Goal: Use online tool/utility: Utilize a website feature to perform a specific function

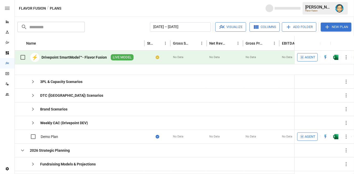
scroll to position [38, 0]
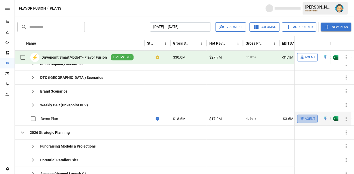
click at [307, 117] on span "Agent" at bounding box center [310, 119] width 11 height 6
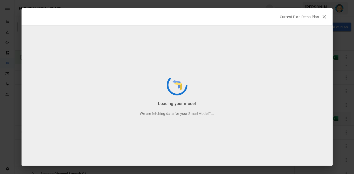
scroll to position [13, 0]
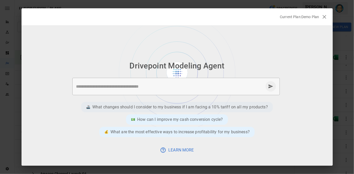
click at [216, 104] on p "What changes should I consider to my business if I am facing a 10% tariff on al…" at bounding box center [180, 107] width 176 height 6
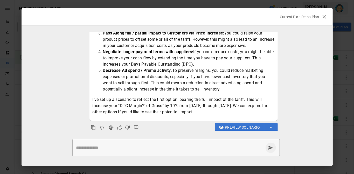
scroll to position [97, 0]
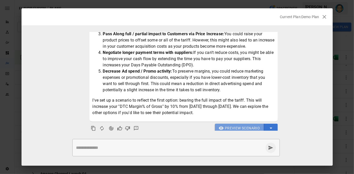
click at [244, 127] on span "Preview Scenario" at bounding box center [242, 128] width 35 height 6
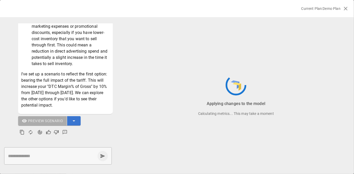
scroll to position [270, 0]
click at [40, 132] on icon "Agent Changes Data" at bounding box center [40, 132] width 4 height 4
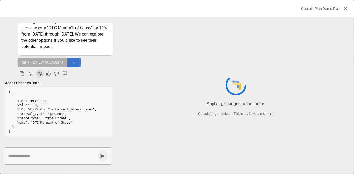
scroll to position [328, 0]
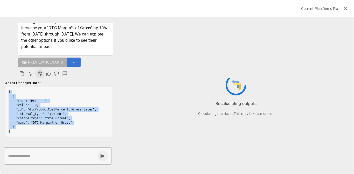
drag, startPoint x: 8, startPoint y: 92, endPoint x: 20, endPoint y: 131, distance: 40.6
click at [20, 131] on pre "[ { "tab": "Product", "value": 10, "id": "dtcProductCostPercentofGross Sales", …" at bounding box center [58, 112] width 107 height 50
copy pre "[ { "tab": "Product", "value": 10, "id": "dtcProductCostPercentofGross Sales", …"
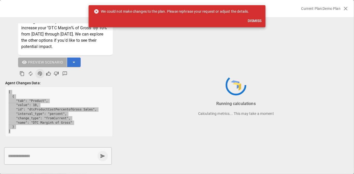
scroll to position [159, 0]
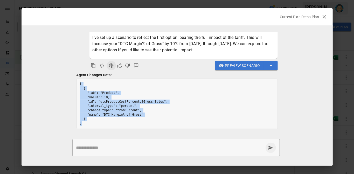
click at [325, 17] on icon "button" at bounding box center [325, 17] width 6 height 6
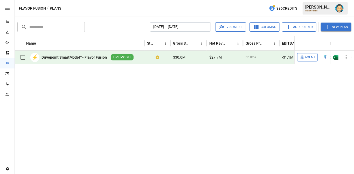
scroll to position [0, 0]
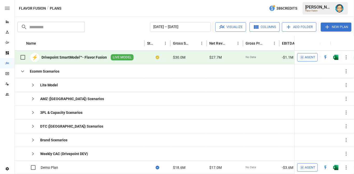
click at [302, 58] on icon "button" at bounding box center [302, 57] width 5 height 5
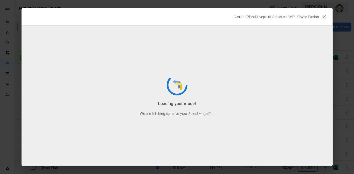
scroll to position [13, 0]
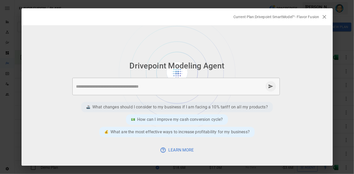
click at [198, 105] on p "What changes should I consider to my business if I am facing a 10% tariff on al…" at bounding box center [180, 107] width 176 height 6
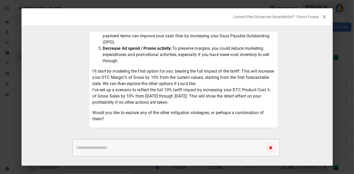
scroll to position [124, 0]
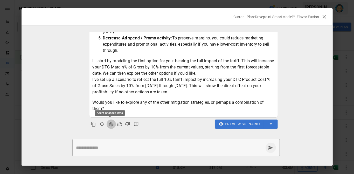
click at [110, 125] on icon "Agent Changes Data" at bounding box center [111, 124] width 4 height 4
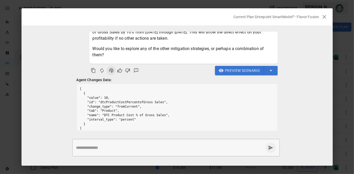
scroll to position [182, 0]
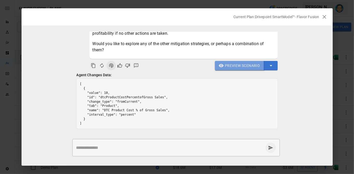
click at [227, 65] on span "Preview Scenario" at bounding box center [242, 66] width 35 height 6
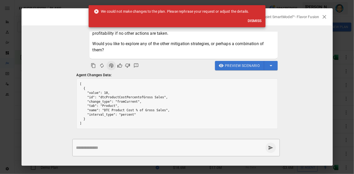
click at [258, 20] on button "Dismiss" at bounding box center [255, 21] width 18 height 10
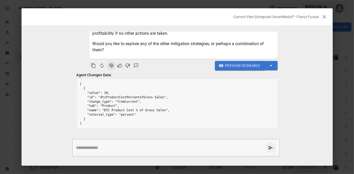
click at [249, 65] on span "Preview Scenario" at bounding box center [242, 66] width 35 height 6
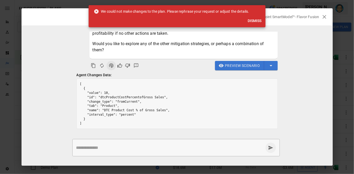
click at [256, 21] on button "Dismiss" at bounding box center [255, 21] width 18 height 10
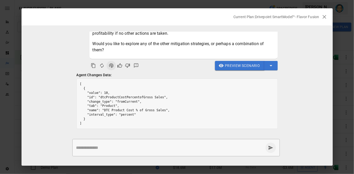
click at [244, 64] on span "Preview Scenario" at bounding box center [242, 66] width 35 height 6
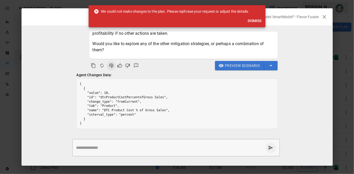
click at [258, 22] on button "Dismiss" at bounding box center [255, 21] width 18 height 10
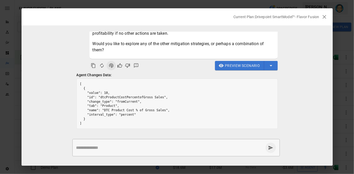
click at [292, 43] on ul "What changes should I consider to my business if I am facing a 10% tariff on al…" at bounding box center [178, 81] width 312 height 99
click at [286, 67] on ul "What changes should I consider to my business if I am facing a 10% tariff on al…" at bounding box center [178, 81] width 312 height 99
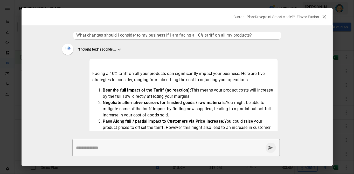
scroll to position [0, 0]
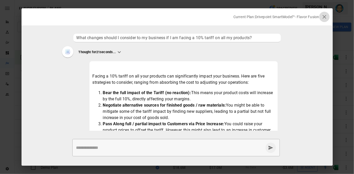
click at [325, 18] on icon "button" at bounding box center [325, 17] width 6 height 6
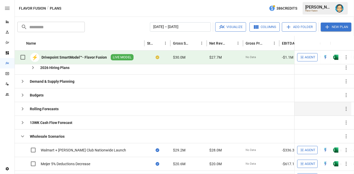
scroll to position [151, 0]
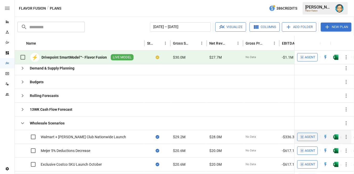
click at [307, 136] on span "Agent" at bounding box center [310, 137] width 11 height 6
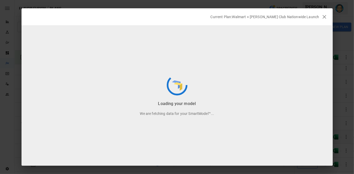
scroll to position [13, 0]
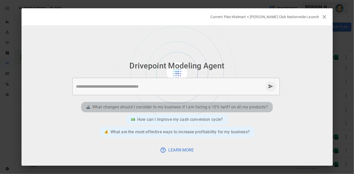
click at [195, 107] on p "What changes should I consider to my business if I am facing a 10% tariff on al…" at bounding box center [180, 107] width 176 height 6
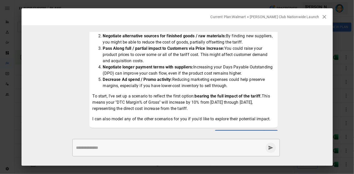
scroll to position [86, 0]
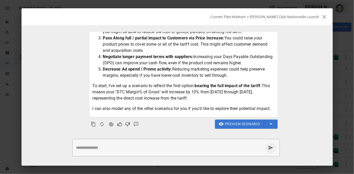
click at [69, 89] on ul "What changes should I consider to my business if I am facing a 10% tariff on al…" at bounding box center [178, 81] width 312 height 99
click at [322, 18] on icon "button" at bounding box center [325, 17] width 6 height 6
